Goal: Check status: Check status

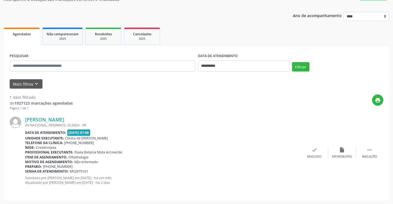
scroll to position [55, 0]
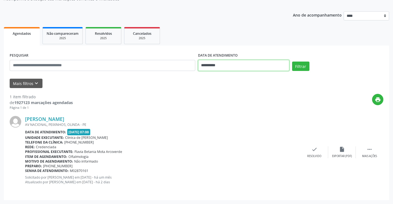
click at [216, 67] on input "**********" at bounding box center [243, 65] width 91 height 11
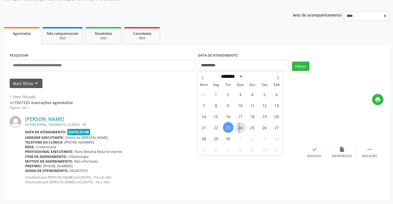
click at [240, 128] on span "24" at bounding box center [240, 127] width 11 height 11
type input "**********"
click at [240, 128] on span "24" at bounding box center [240, 127] width 11 height 11
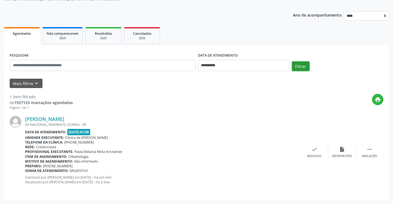
click at [305, 70] on button "Filtrar" at bounding box center [300, 66] width 17 height 9
drag, startPoint x: 71, startPoint y: 119, endPoint x: 25, endPoint y: 119, distance: 46.4
click at [25, 119] on div "[PERSON_NAME] [GEOGRAPHIC_DATA], CASA 3 LOTEAMENTO [GEOGRAPHIC_DATA], [PERSON_N…" at bounding box center [197, 152] width 374 height 84
copy div "[PERSON_NAME]"
click at [43, 118] on link "[PERSON_NAME]" at bounding box center [44, 119] width 39 height 6
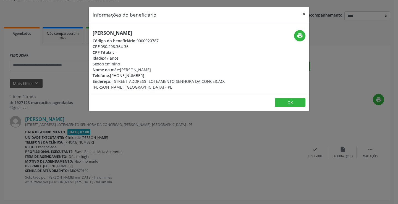
click at [304, 14] on button "×" at bounding box center [303, 14] width 11 height 14
